Goal: Navigation & Orientation: Find specific page/section

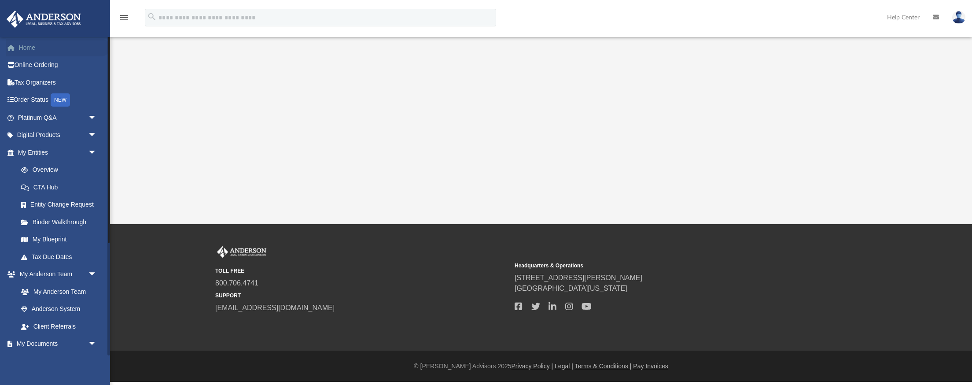
click at [20, 44] on link "Home" at bounding box center [58, 48] width 104 height 18
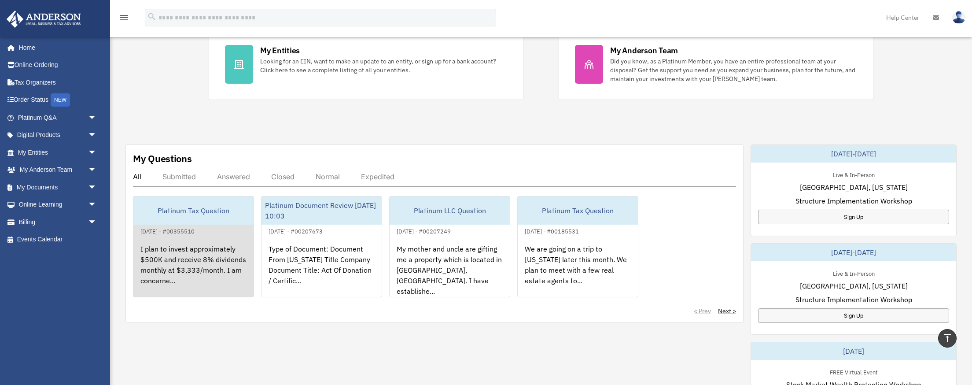
scroll to position [188, 0]
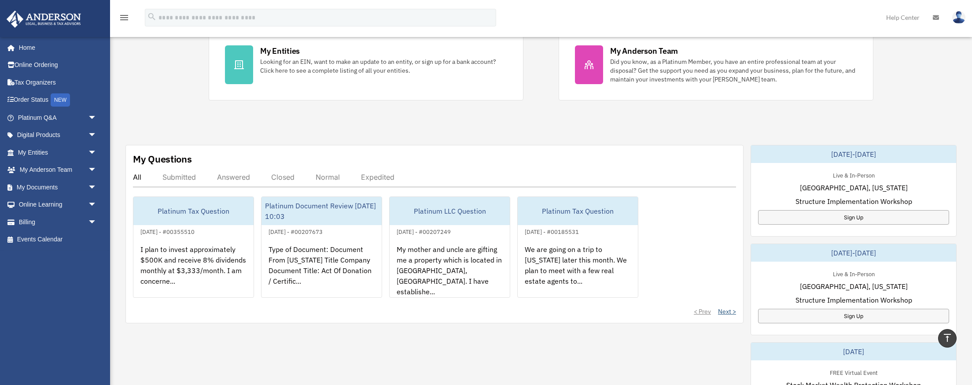
click at [723, 311] on link "Next >" at bounding box center [727, 311] width 18 height 9
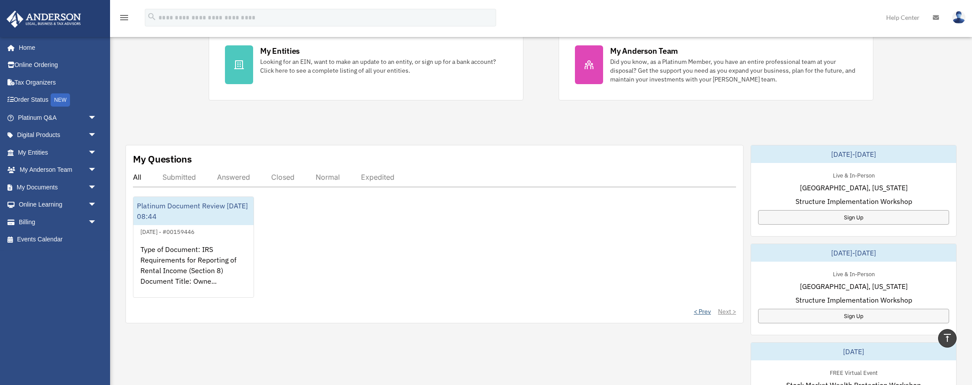
click at [704, 310] on link "< Prev" at bounding box center [702, 311] width 17 height 9
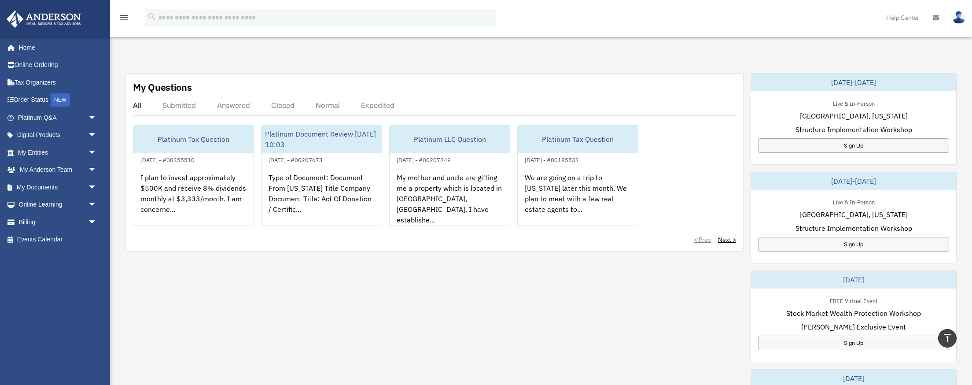
scroll to position [291, 0]
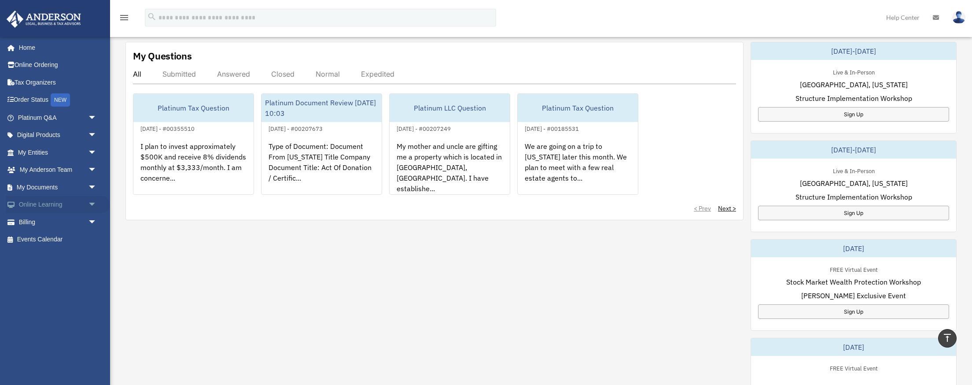
click at [94, 208] on span "arrow_drop_down" at bounding box center [97, 205] width 18 height 18
click at [50, 220] on link "Courses" at bounding box center [61, 222] width 98 height 18
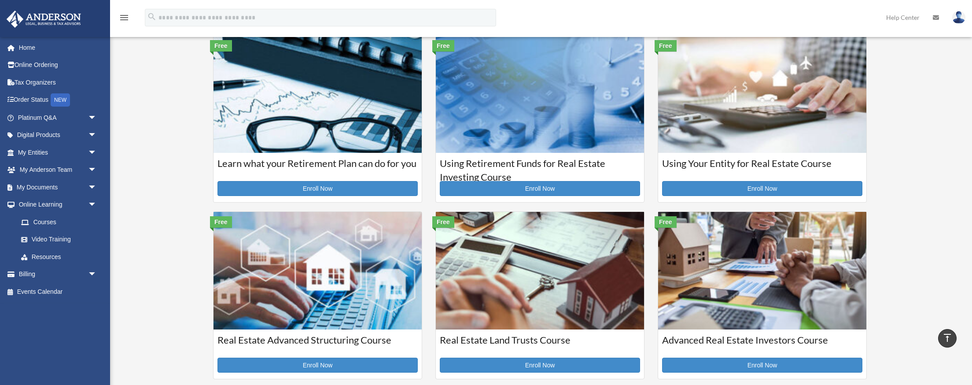
scroll to position [24, 0]
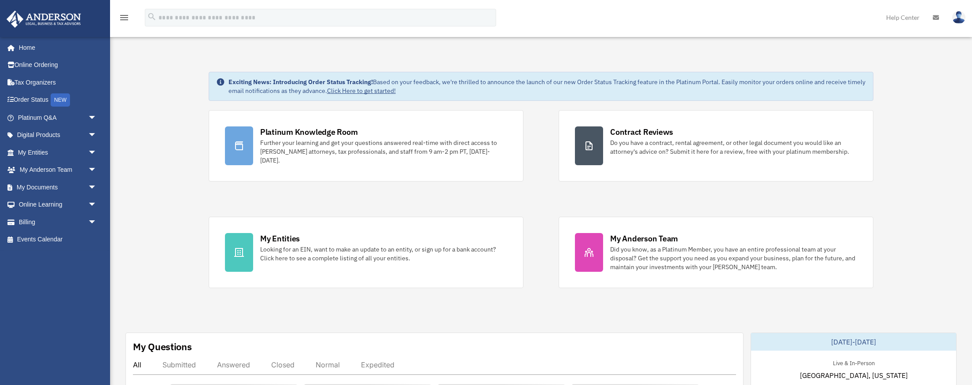
scroll to position [291, 0]
